Goal: Navigation & Orientation: Find specific page/section

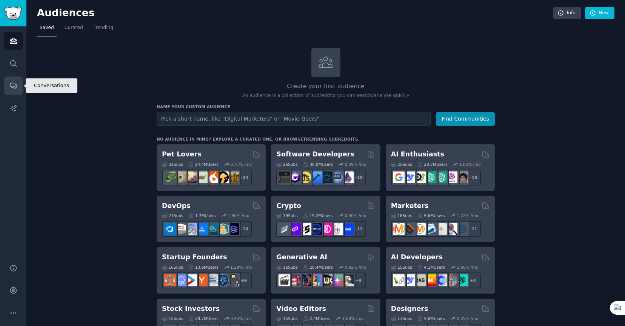
click at [12, 85] on icon "Sidebar" at bounding box center [13, 86] width 8 height 8
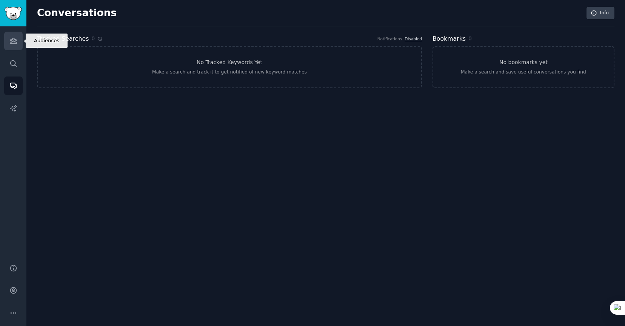
click at [14, 40] on icon "Sidebar" at bounding box center [13, 41] width 8 height 8
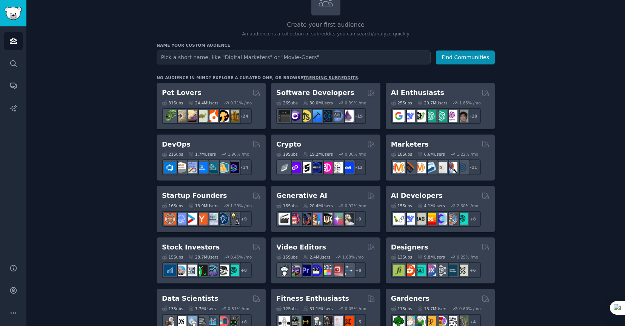
scroll to position [40, 0]
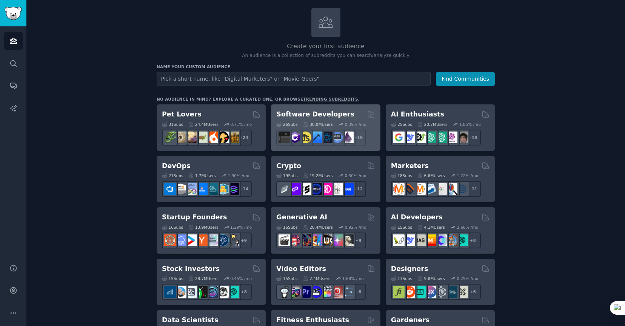
click at [339, 127] on div "26 Sub s 30.0M Users 0.39 % /mo r/AskComputerScience + 19" at bounding box center [325, 132] width 98 height 26
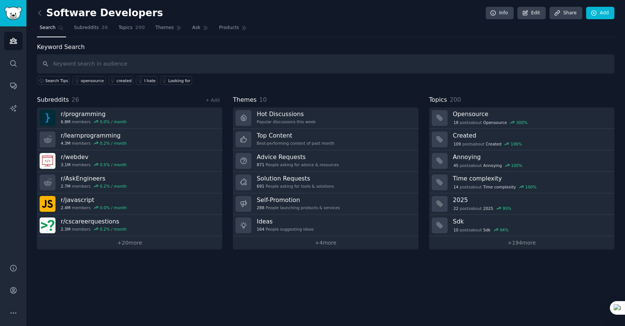
click at [304, 289] on div "Software Developers Info Edit Share Add Search Subreddits 26 Topics 200 Themes …" at bounding box center [325, 163] width 599 height 326
click at [5, 111] on link "AI Reports" at bounding box center [13, 108] width 18 height 18
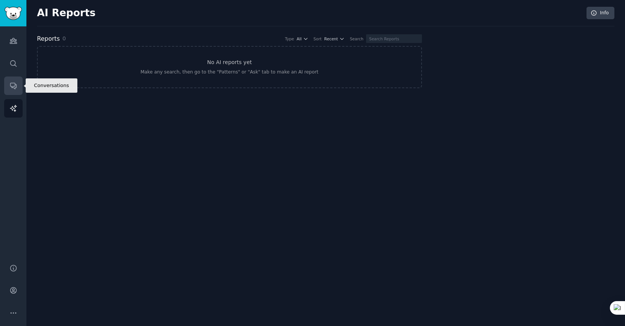
click at [16, 85] on icon "Sidebar" at bounding box center [13, 86] width 6 height 6
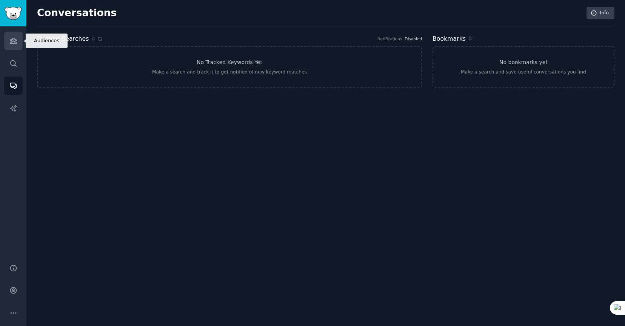
click at [20, 40] on link "Audiences" at bounding box center [13, 41] width 18 height 18
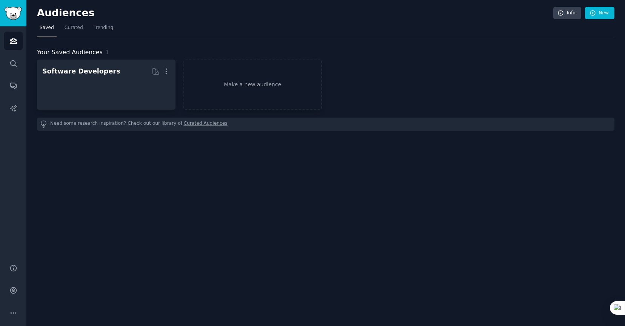
click at [93, 162] on div "Audiences Info New Saved Curated Trending Your Saved Audiences 1 Software Devel…" at bounding box center [325, 163] width 599 height 326
click at [116, 222] on div "Audiences Info New Saved Curated Trending Your Saved Audiences 1 Software Devel…" at bounding box center [325, 163] width 599 height 326
click at [126, 229] on div "Audiences Info New Saved Curated Trending Your Saved Audiences 1 Software Devel…" at bounding box center [325, 163] width 599 height 326
